Goal: Task Accomplishment & Management: Use online tool/utility

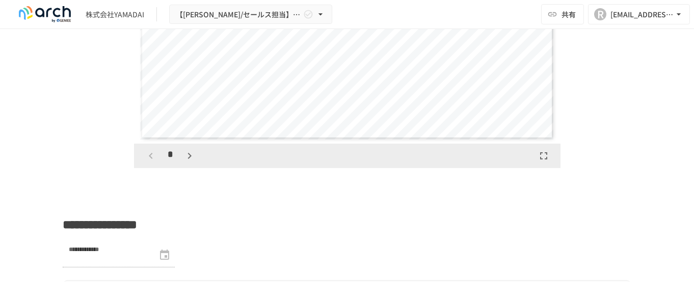
scroll to position [1834, 0]
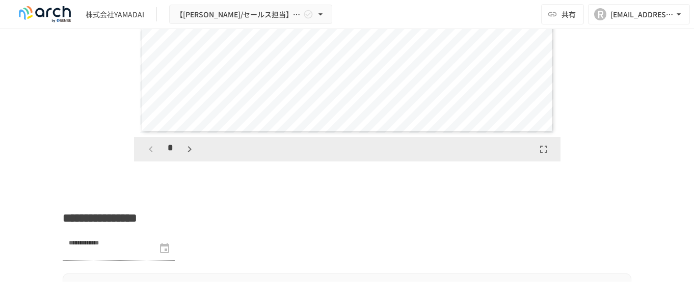
click at [188, 155] on icon "button" at bounding box center [189, 149] width 12 height 12
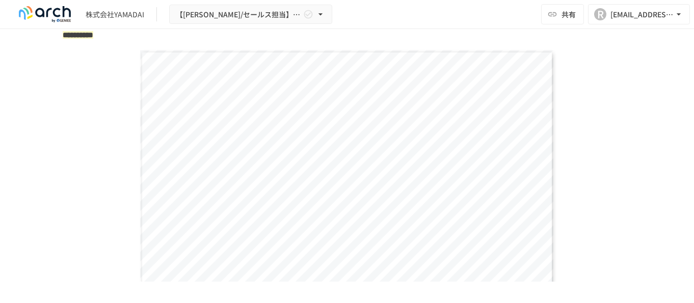
scroll to position [1732, 0]
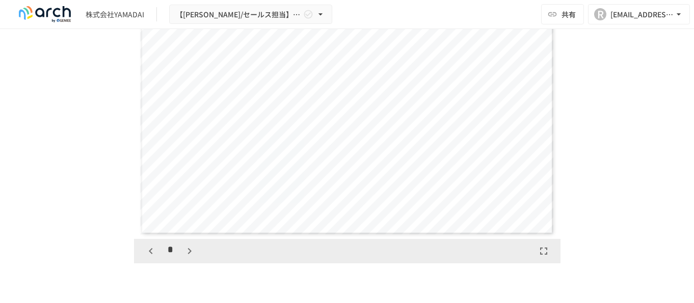
click at [189, 257] on icon "button" at bounding box center [189, 251] width 12 height 12
click at [187, 257] on icon "button" at bounding box center [189, 251] width 12 height 12
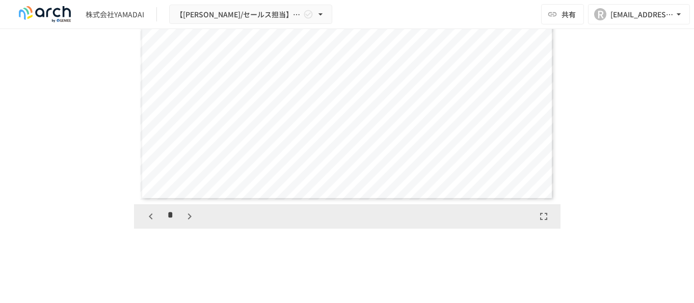
scroll to position [1783, 0]
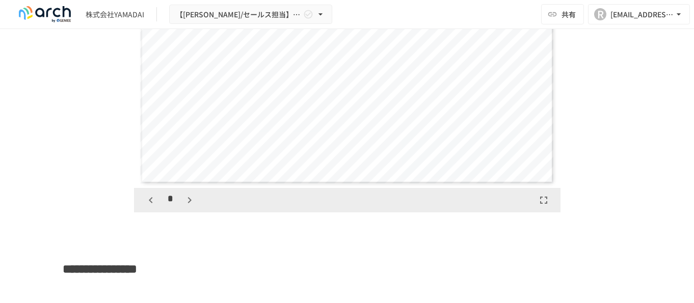
click at [183, 206] on icon "button" at bounding box center [189, 200] width 12 height 12
click at [187, 209] on button "button" at bounding box center [189, 200] width 17 height 17
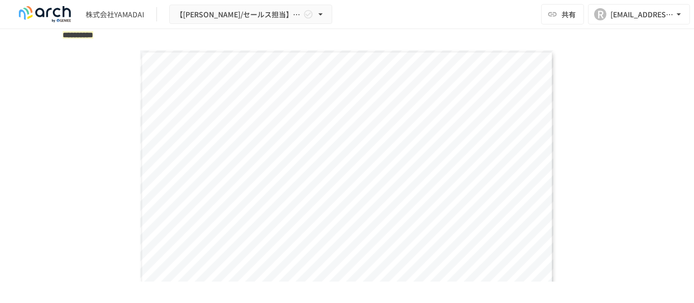
scroll to position [1732, 0]
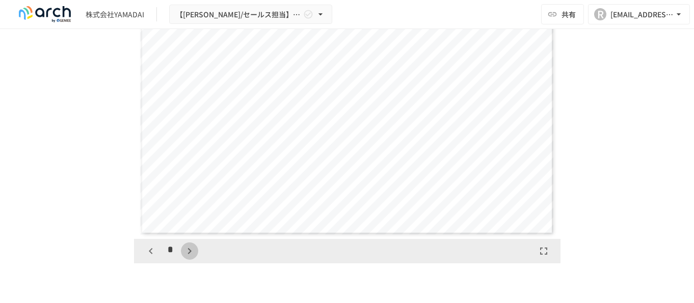
click at [184, 257] on icon "button" at bounding box center [189, 251] width 12 height 12
click at [187, 257] on icon "button" at bounding box center [189, 251] width 12 height 12
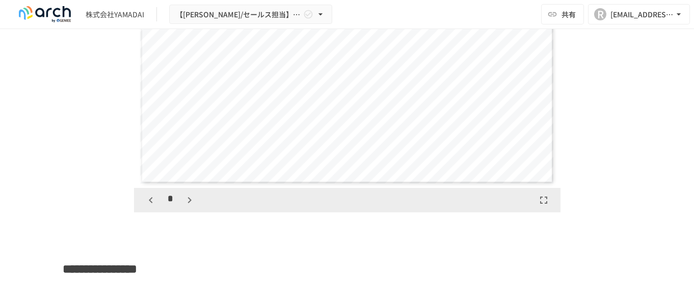
click at [183, 206] on icon "button" at bounding box center [189, 200] width 12 height 12
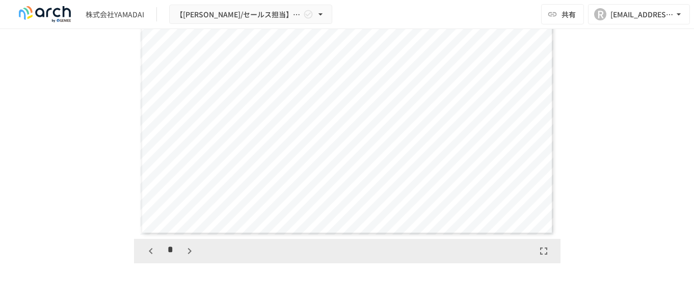
scroll to position [1834, 0]
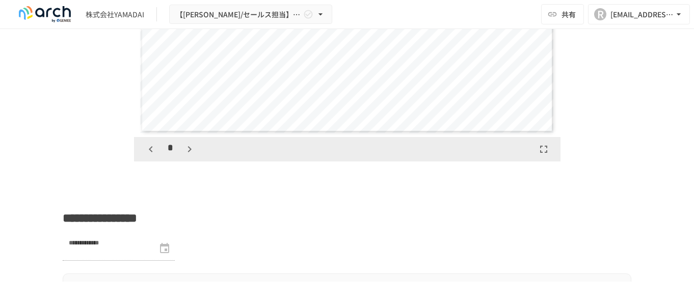
click at [184, 155] on icon "button" at bounding box center [189, 149] width 12 height 12
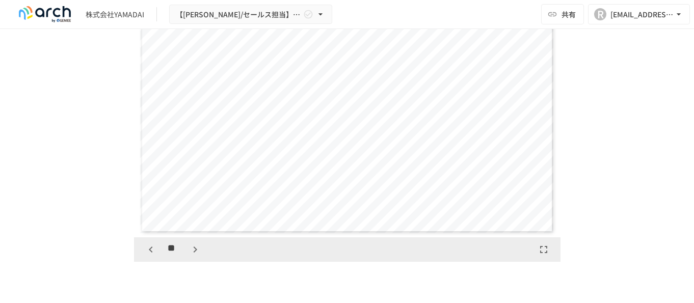
scroll to position [1783, 0]
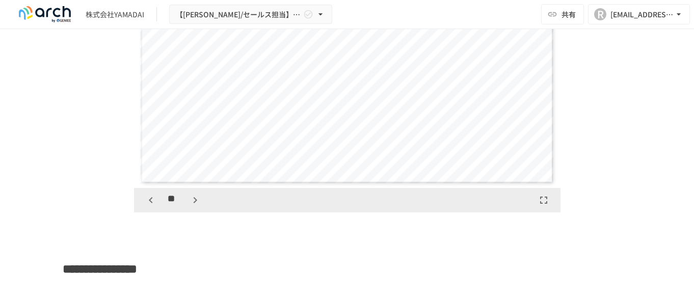
click at [193, 203] on icon "button" at bounding box center [195, 200] width 4 height 6
click at [192, 206] on icon "button" at bounding box center [195, 200] width 12 height 12
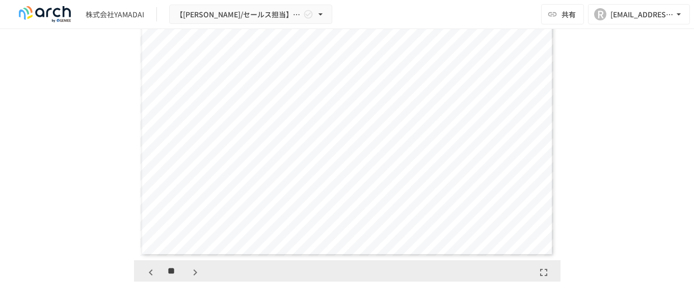
scroll to position [1783, 0]
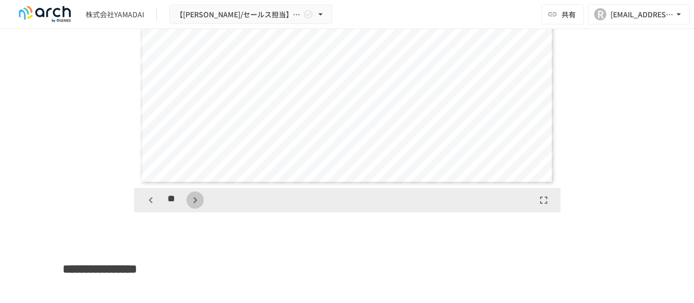
click at [189, 209] on button "button" at bounding box center [194, 200] width 17 height 17
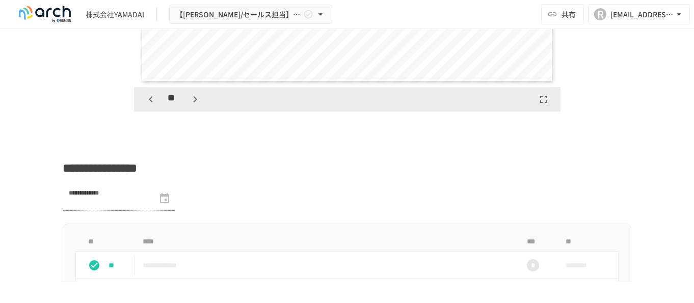
scroll to position [1834, 0]
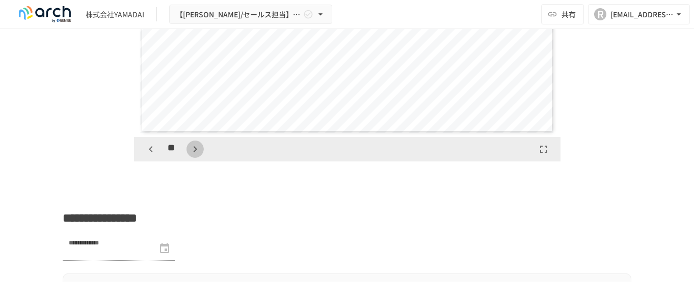
click at [190, 155] on icon "button" at bounding box center [195, 149] width 12 height 12
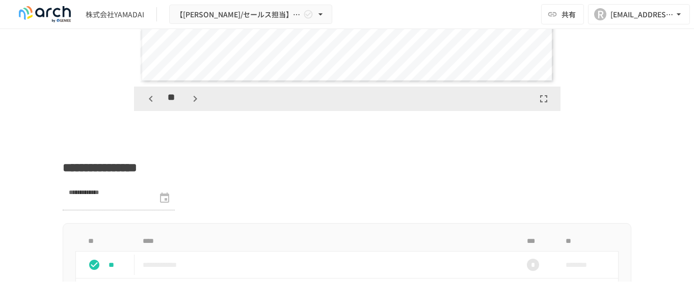
scroll to position [1884, 0]
click at [189, 104] on icon "button" at bounding box center [195, 98] width 12 height 12
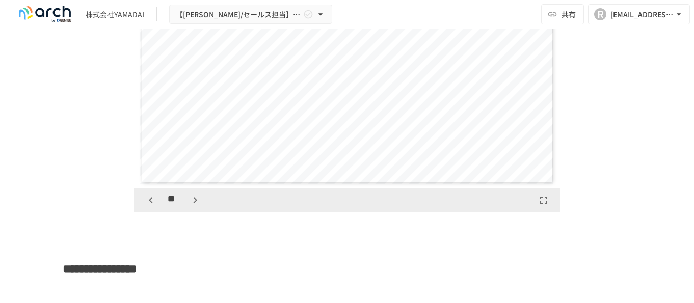
scroll to position [1834, 0]
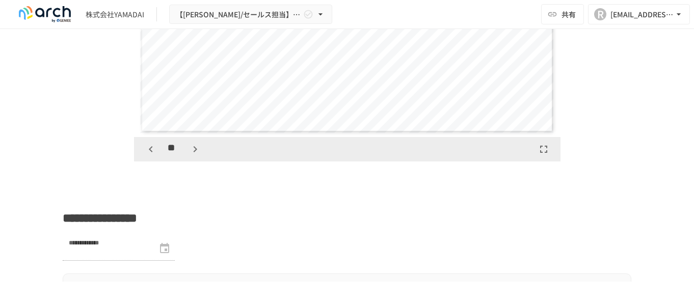
click at [180, 158] on div "**" at bounding box center [173, 149] width 62 height 17
click at [186, 158] on button "button" at bounding box center [194, 149] width 17 height 17
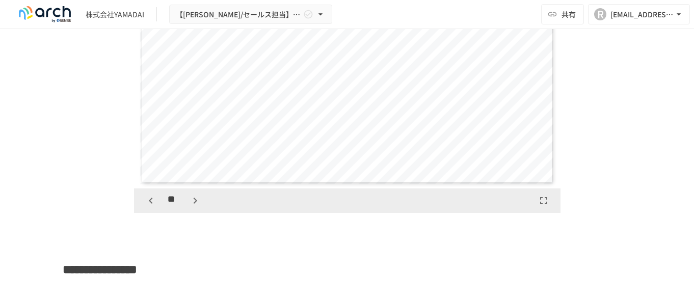
scroll to position [1783, 0]
click at [190, 206] on icon "button" at bounding box center [195, 200] width 12 height 12
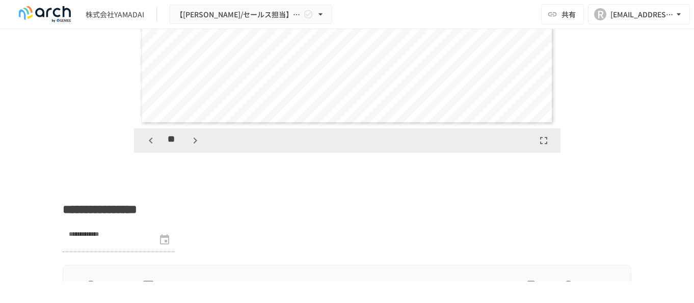
scroll to position [1834, 0]
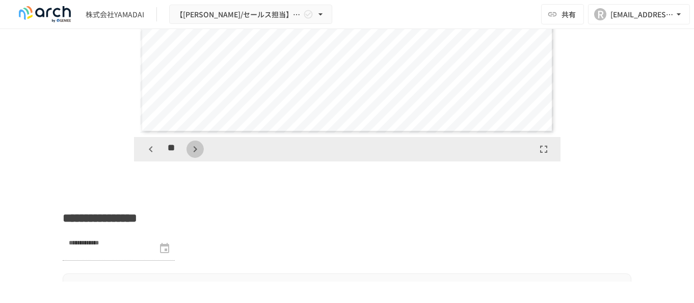
click at [189, 155] on icon "button" at bounding box center [195, 149] width 12 height 12
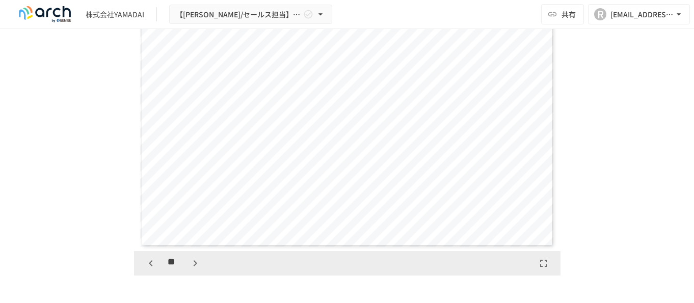
scroll to position [1783, 0]
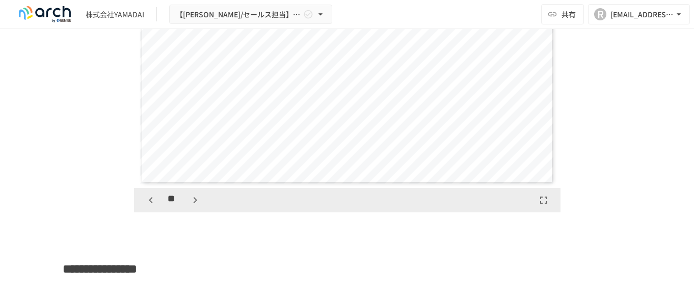
click at [193, 203] on icon "button" at bounding box center [195, 200] width 4 height 6
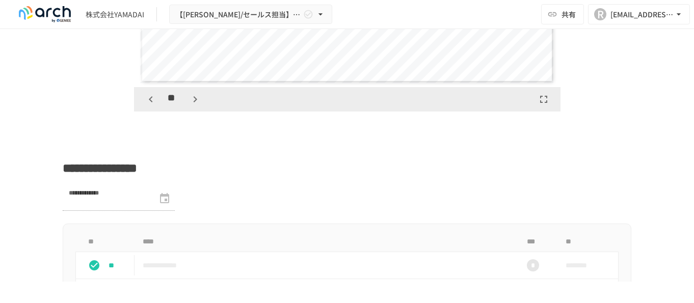
scroll to position [1884, 0]
click at [189, 104] on icon "button" at bounding box center [195, 98] width 12 height 12
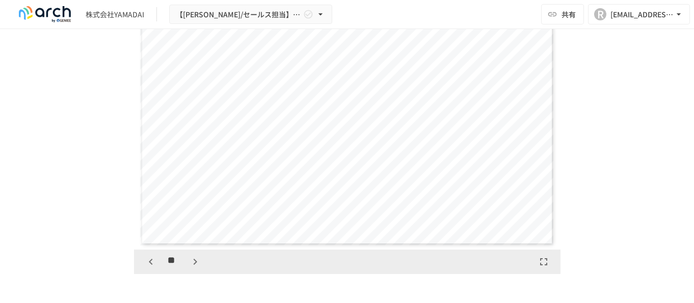
scroll to position [1783, 0]
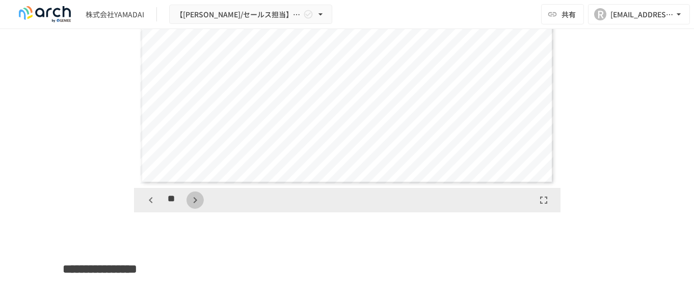
click at [189, 206] on icon "button" at bounding box center [195, 200] width 12 height 12
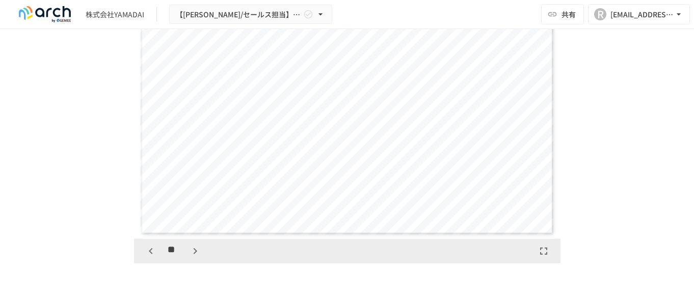
scroll to position [1834, 0]
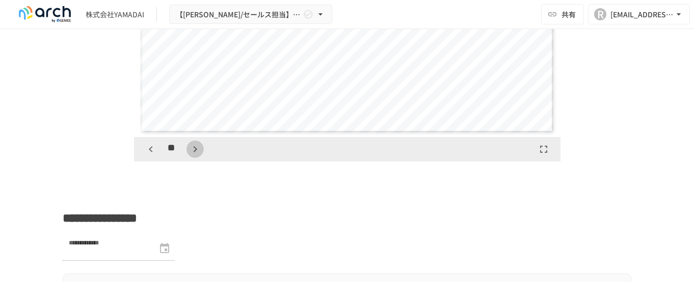
click at [189, 155] on icon "button" at bounding box center [195, 149] width 12 height 12
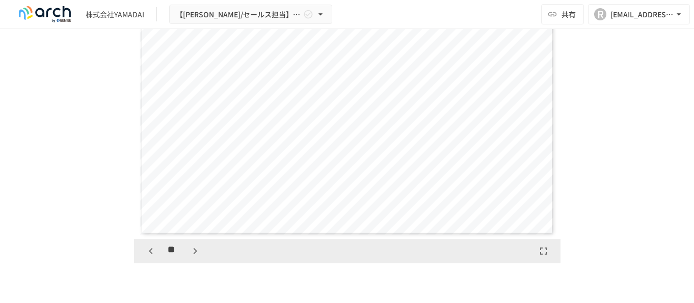
scroll to position [1783, 0]
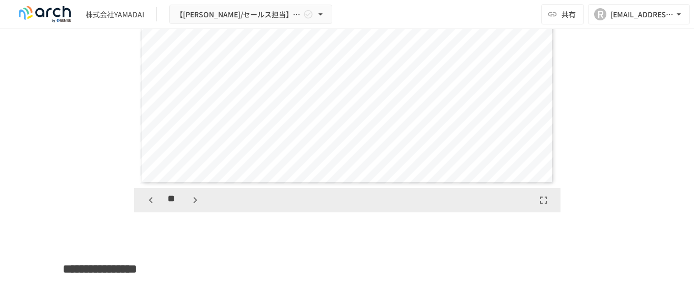
click at [189, 206] on icon "button" at bounding box center [195, 200] width 12 height 12
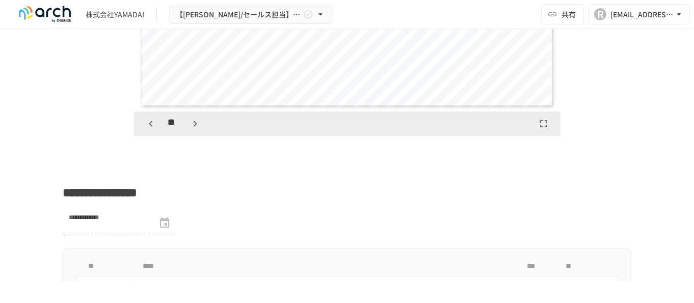
scroll to position [1884, 0]
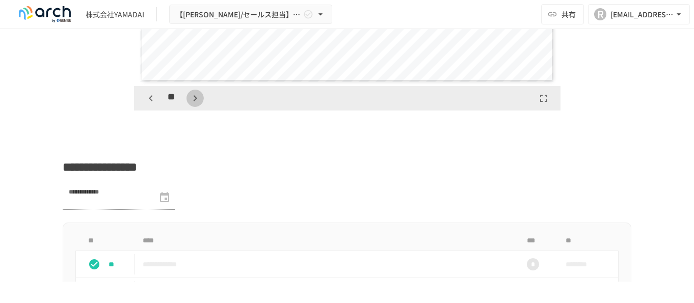
click at [193, 101] on icon "button" at bounding box center [195, 98] width 4 height 6
click at [186, 107] on button "button" at bounding box center [194, 98] width 17 height 17
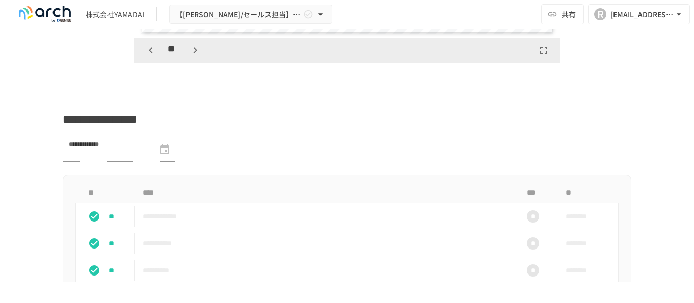
scroll to position [1935, 0]
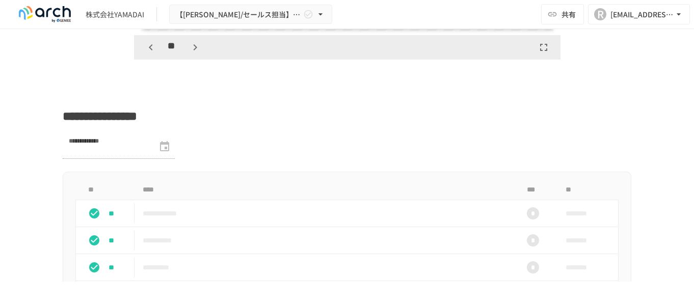
click at [193, 50] on icon "button" at bounding box center [195, 47] width 4 height 6
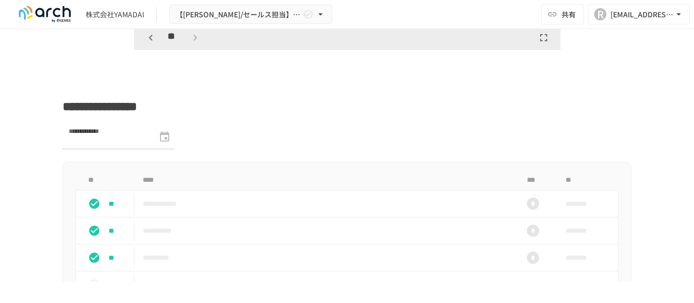
scroll to position [2037, 0]
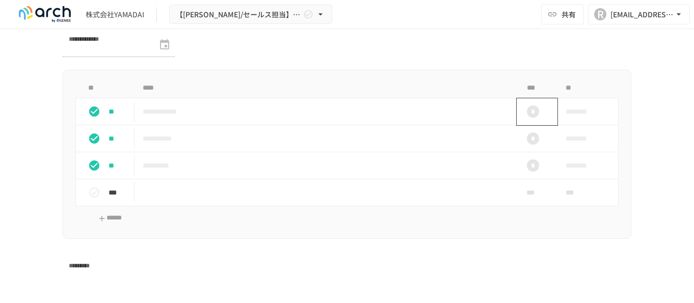
click at [528, 118] on div "*" at bounding box center [533, 111] width 12 height 12
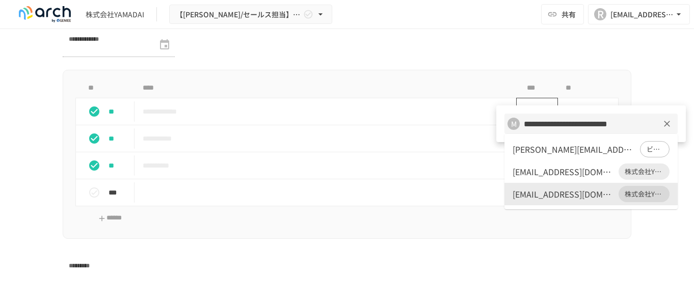
click at [528, 125] on input "**********" at bounding box center [582, 124] width 125 height 14
click at [516, 125] on div "M" at bounding box center [513, 124] width 12 height 12
click at [510, 122] on div "M" at bounding box center [513, 124] width 12 height 12
click at [470, 119] on div at bounding box center [347, 151] width 694 height 303
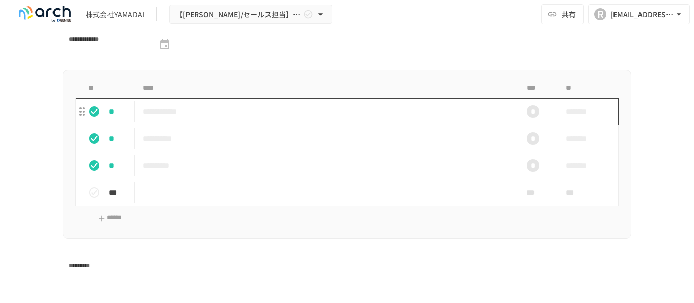
click at [162, 118] on p "**********" at bounding box center [326, 111] width 366 height 13
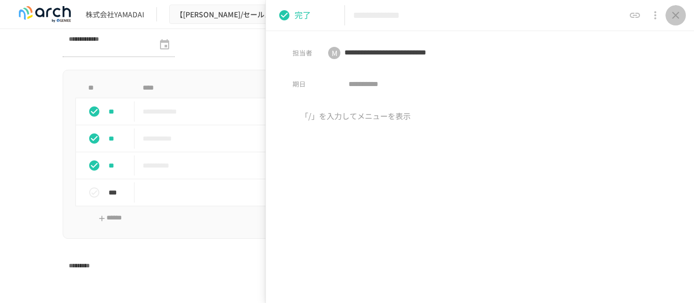
click at [673, 18] on icon "close drawer" at bounding box center [675, 15] width 7 height 7
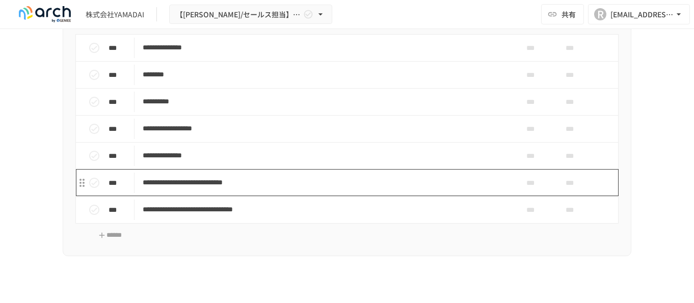
scroll to position [2648, 0]
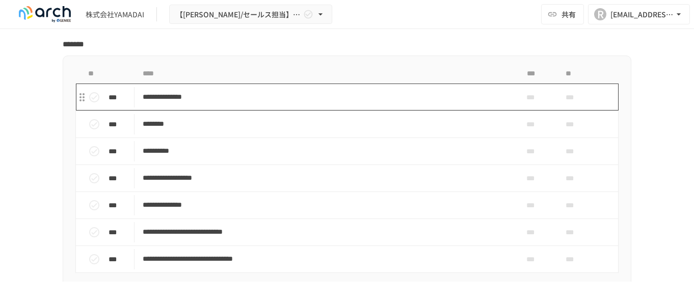
click at [186, 103] on p "**********" at bounding box center [326, 97] width 366 height 13
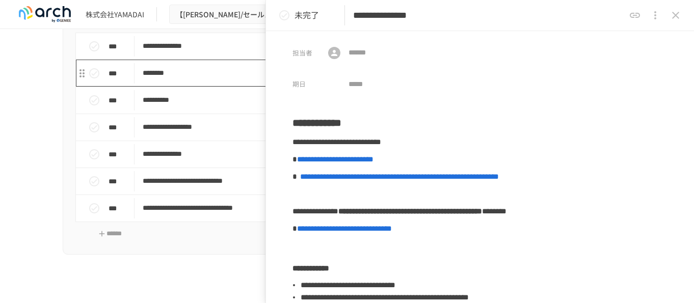
scroll to position [2801, 0]
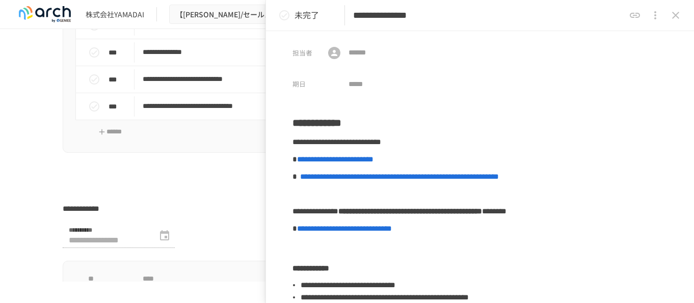
click at [163, 181] on p at bounding box center [347, 174] width 568 height 13
click at [674, 17] on icon "close drawer" at bounding box center [675, 15] width 7 height 7
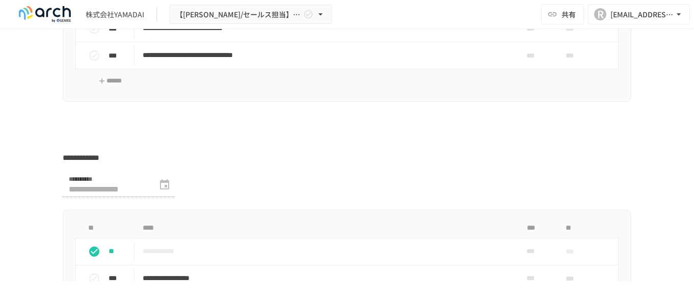
scroll to position [2903, 0]
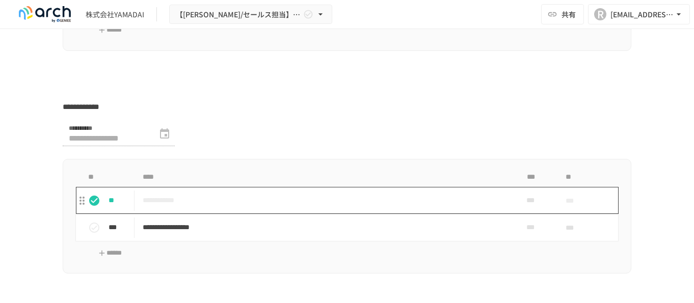
click at [200, 207] on p "**********" at bounding box center [326, 200] width 366 height 13
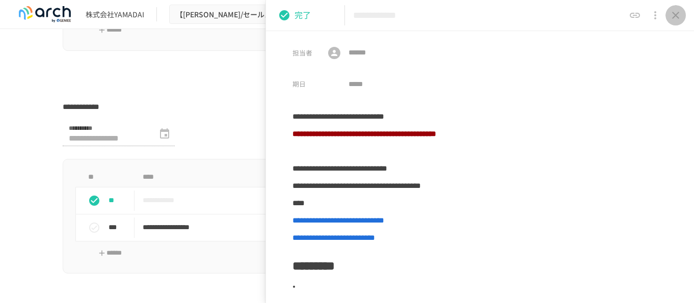
click at [678, 15] on icon "close drawer" at bounding box center [675, 15] width 12 height 12
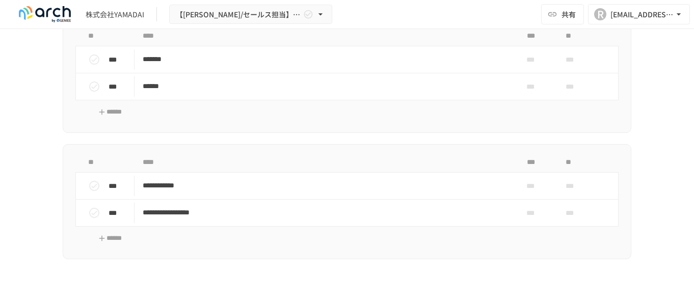
scroll to position [3616, 0]
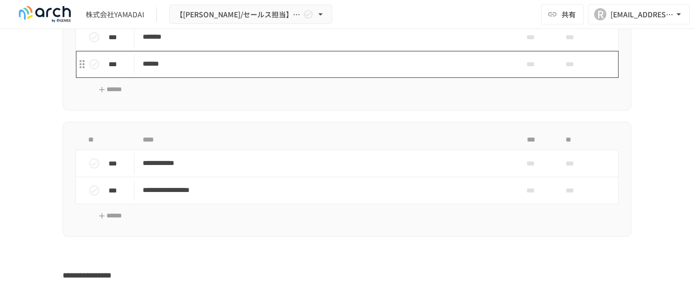
click at [187, 70] on p "******" at bounding box center [326, 64] width 366 height 13
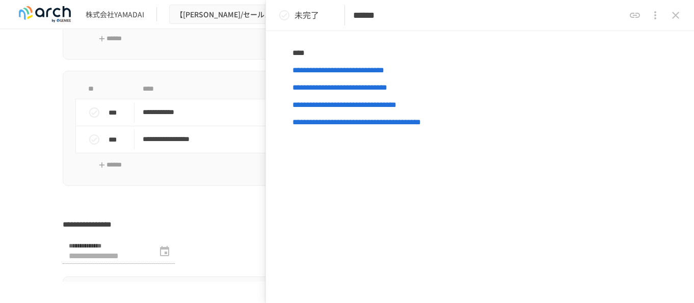
scroll to position [429, 0]
click at [679, 10] on icon "close drawer" at bounding box center [675, 15] width 12 height 12
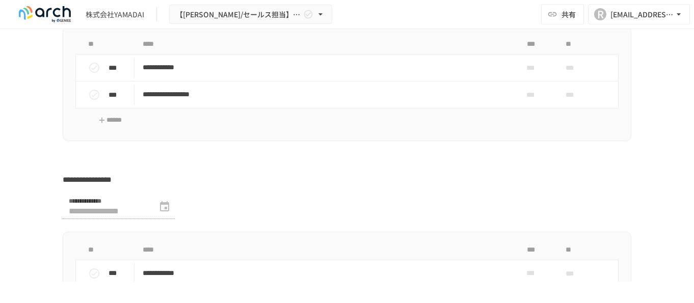
scroll to position [3563, 0]
